Goal: Book appointment/travel/reservation

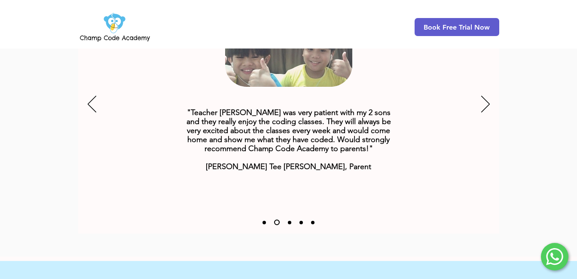
scroll to position [1118, 0]
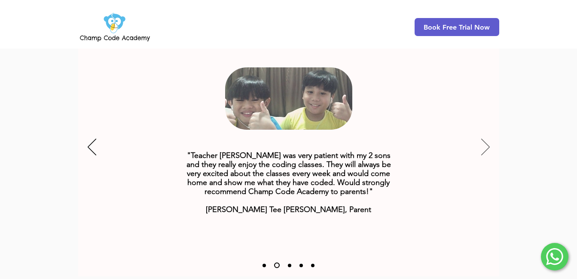
click at [484, 139] on icon "Next" at bounding box center [486, 147] width 9 height 17
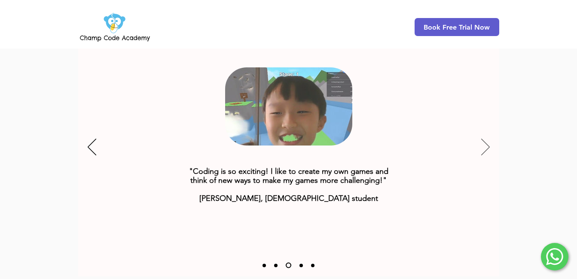
click at [482, 139] on icon "Next" at bounding box center [486, 147] width 9 height 17
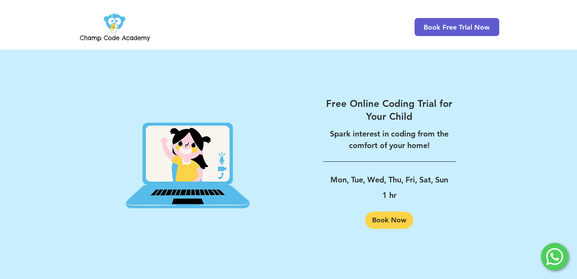
scroll to position [1415, 0]
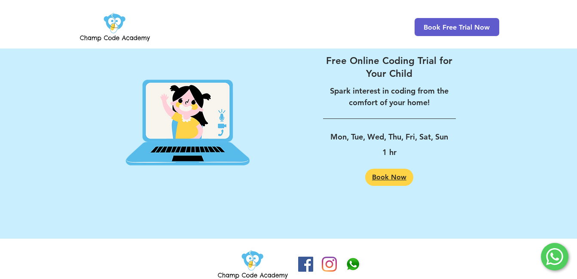
click at [382, 169] on link "Book Now" at bounding box center [389, 177] width 48 height 17
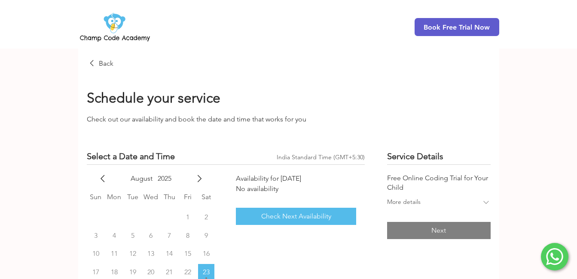
scroll to position [43, 0]
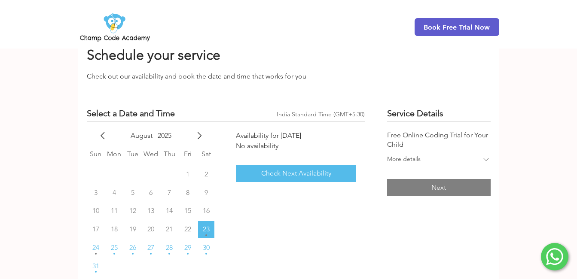
click at [421, 152] on div "More details" at bounding box center [438, 160] width 103 height 20
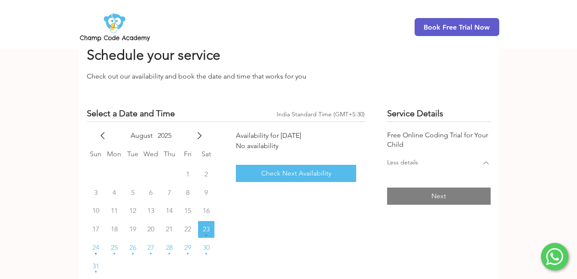
click at [426, 159] on div "Less details" at bounding box center [434, 164] width 94 height 10
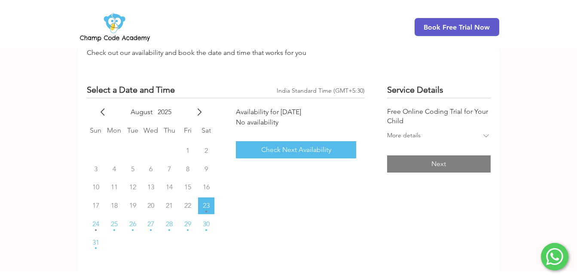
scroll to position [86, 0]
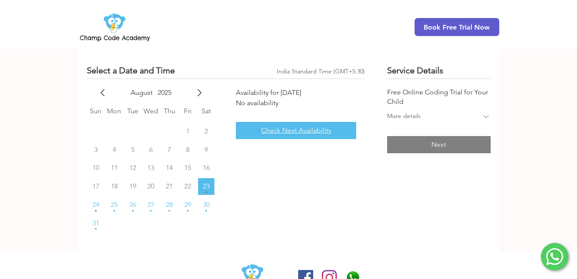
click at [279, 134] on span "Check Next Availability" at bounding box center [296, 130] width 70 height 9
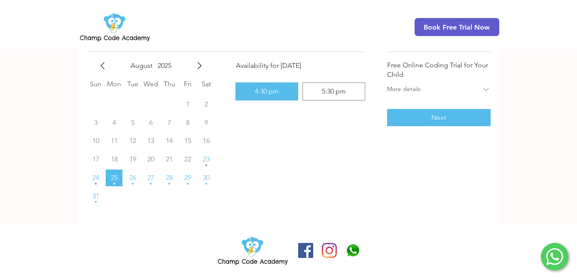
scroll to position [0, 0]
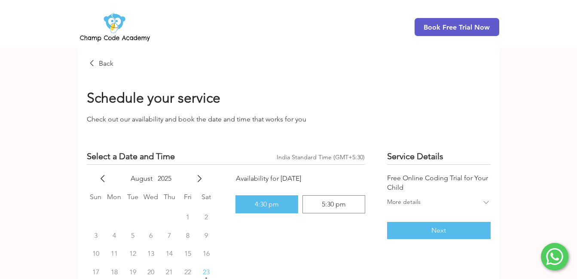
click at [124, 28] on img at bounding box center [115, 27] width 74 height 34
click at [114, 25] on img at bounding box center [115, 27] width 74 height 34
click at [109, 41] on img at bounding box center [115, 27] width 74 height 34
click at [107, 60] on span "Back" at bounding box center [106, 63] width 15 height 9
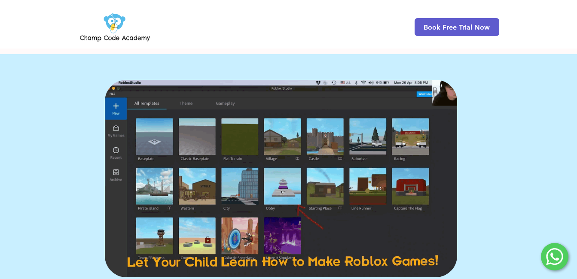
click at [110, 27] on img at bounding box center [115, 27] width 74 height 34
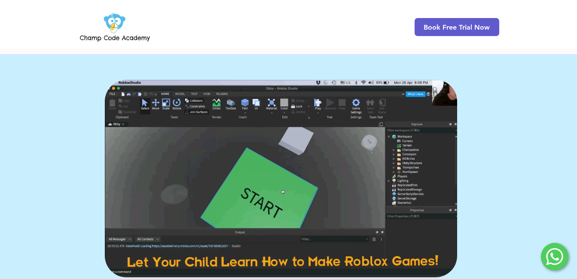
click at [115, 34] on img at bounding box center [115, 27] width 74 height 34
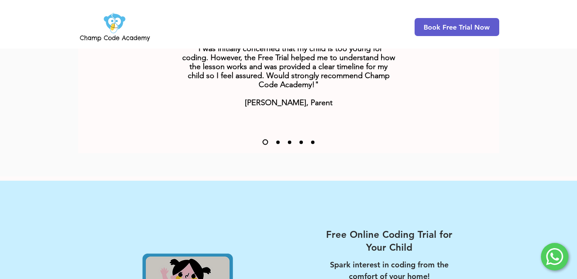
scroll to position [1415, 0]
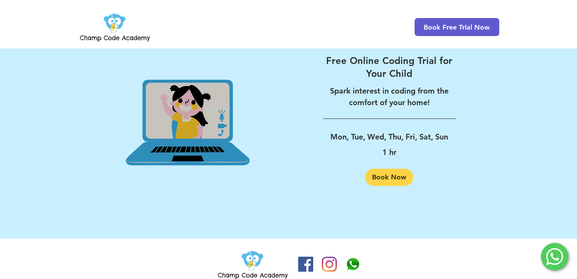
drag, startPoint x: 206, startPoint y: 21, endPoint x: 221, endPoint y: 175, distance: 155.1
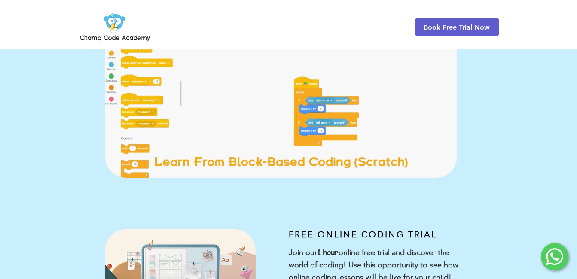
scroll to position [0, 0]
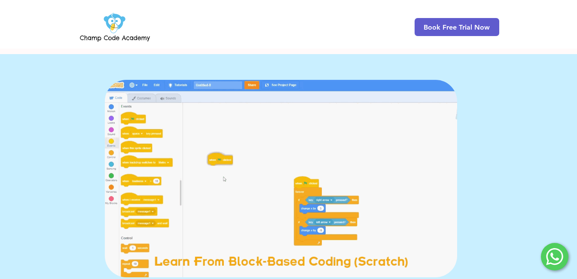
drag, startPoint x: 447, startPoint y: 238, endPoint x: 457, endPoint y: 98, distance: 139.7
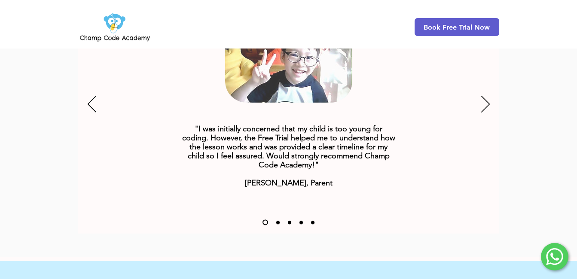
scroll to position [1415, 0]
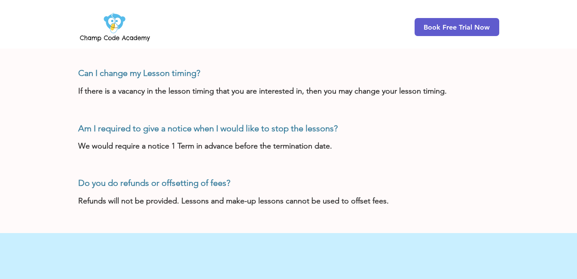
scroll to position [989, 0]
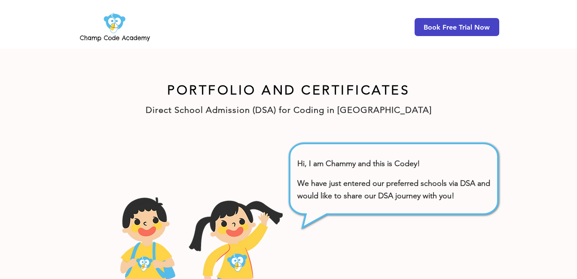
drag, startPoint x: 408, startPoint y: 182, endPoint x: 478, endPoint y: 31, distance: 166.4
click at [124, 29] on img at bounding box center [115, 27] width 74 height 34
click at [116, 27] on img at bounding box center [115, 27] width 74 height 34
